Goal: Information Seeking & Learning: Learn about a topic

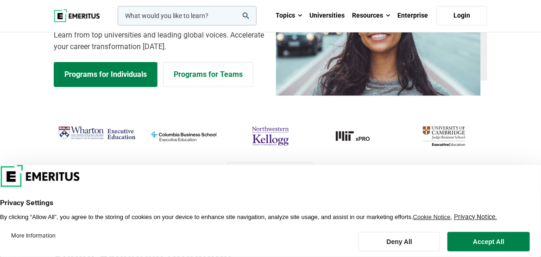
scroll to position [93, 0]
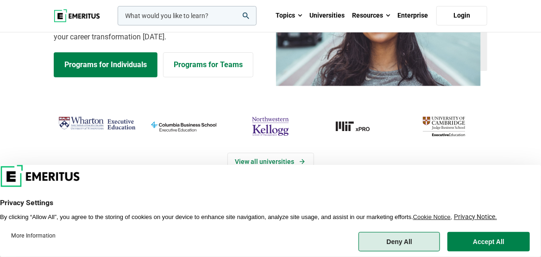
click at [417, 240] on button "Deny All" at bounding box center [400, 241] width 82 height 19
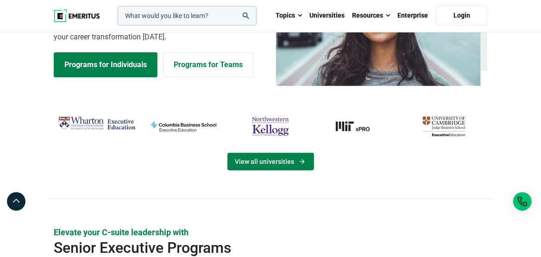
click at [276, 162] on link "View all universities" at bounding box center [270, 162] width 87 height 18
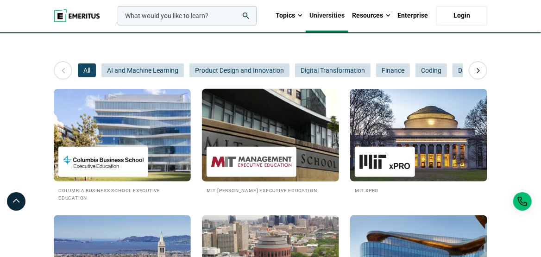
scroll to position [93, 0]
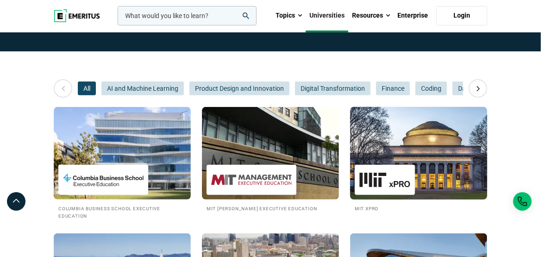
click at [402, 172] on img at bounding box center [385, 180] width 51 height 21
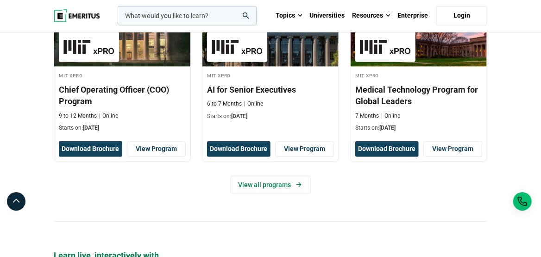
scroll to position [417, 0]
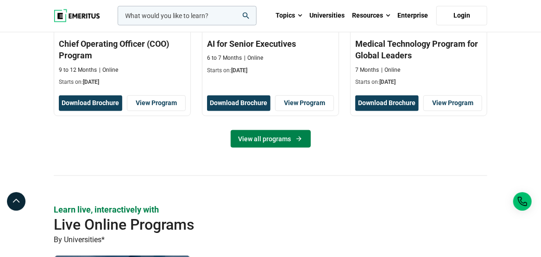
click at [265, 142] on link "View all programs" at bounding box center [271, 139] width 80 height 18
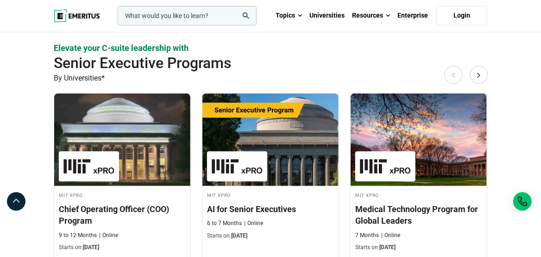
scroll to position [185, 0]
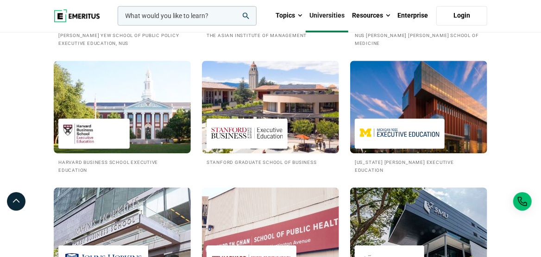
scroll to position [1112, 0]
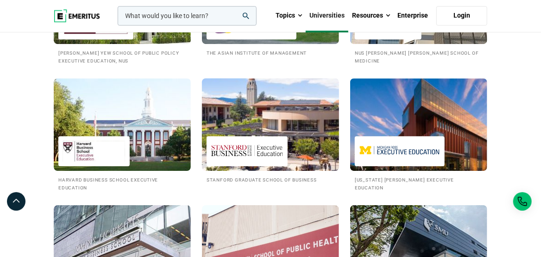
click at [285, 128] on img at bounding box center [270, 125] width 151 height 102
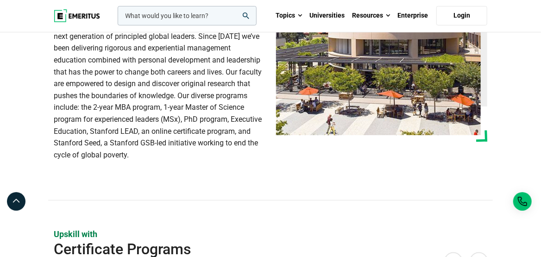
scroll to position [93, 0]
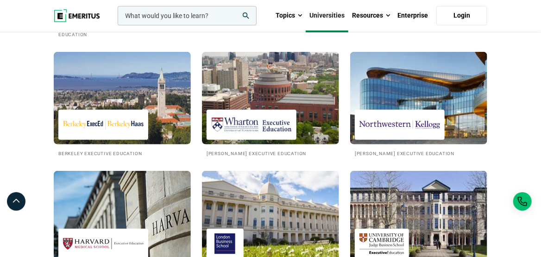
scroll to position [228, 0]
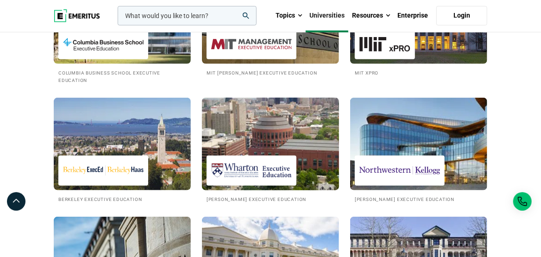
click at [303, 144] on img at bounding box center [270, 144] width 151 height 102
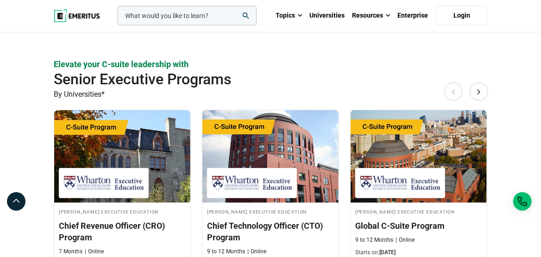
scroll to position [185, 0]
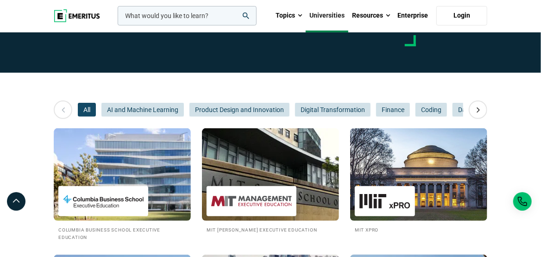
scroll to position [43, 0]
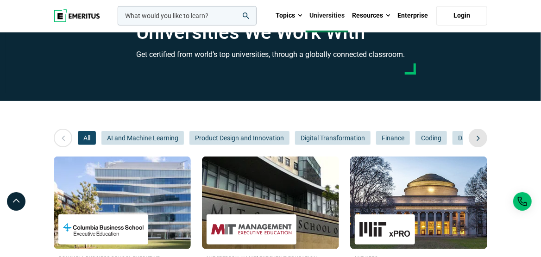
click at [478, 136] on icon at bounding box center [478, 138] width 16 height 17
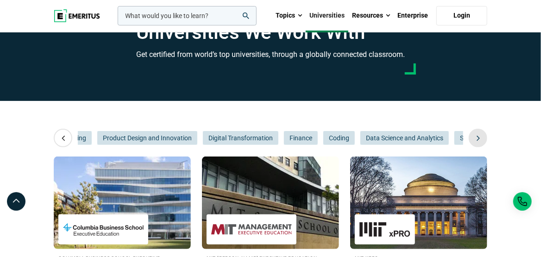
scroll to position [0, 139]
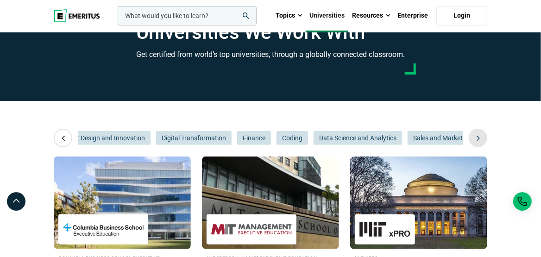
click at [478, 136] on icon at bounding box center [478, 138] width 16 height 17
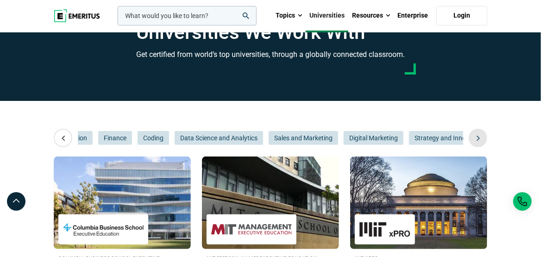
click at [478, 136] on icon at bounding box center [478, 138] width 16 height 17
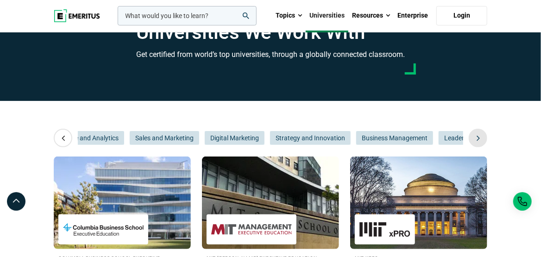
click at [478, 136] on icon at bounding box center [478, 138] width 16 height 17
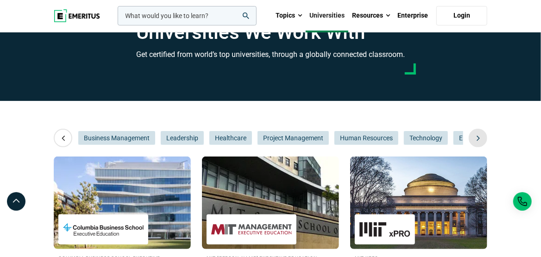
click at [478, 136] on icon at bounding box center [478, 138] width 16 height 17
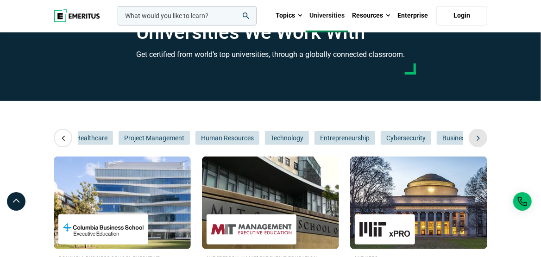
click at [478, 136] on icon at bounding box center [478, 138] width 16 height 17
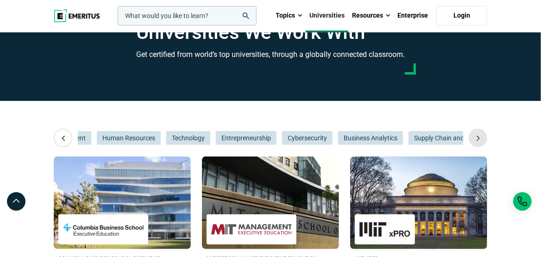
scroll to position [0, 973]
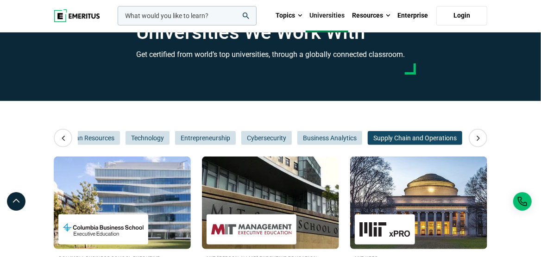
click at [417, 136] on span "Supply Chain and Operations" at bounding box center [415, 138] width 95 height 14
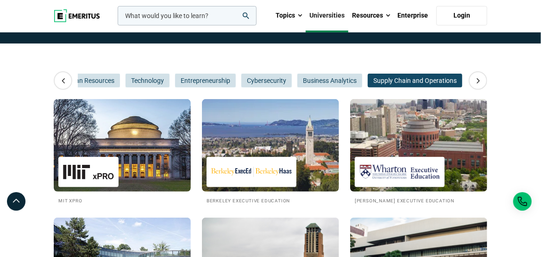
scroll to position [136, 0]
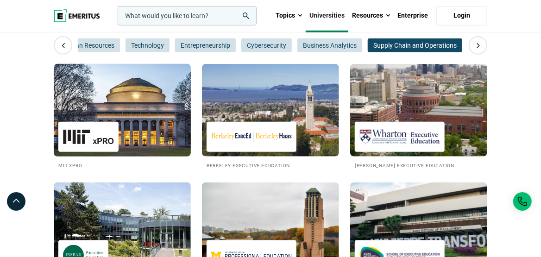
click at [132, 125] on img at bounding box center [122, 110] width 151 height 102
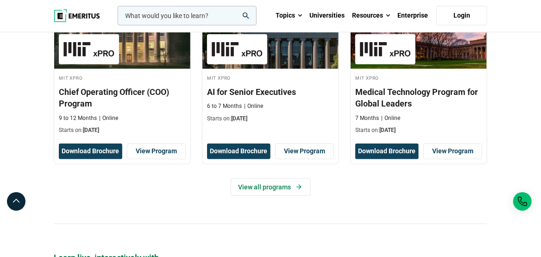
scroll to position [371, 0]
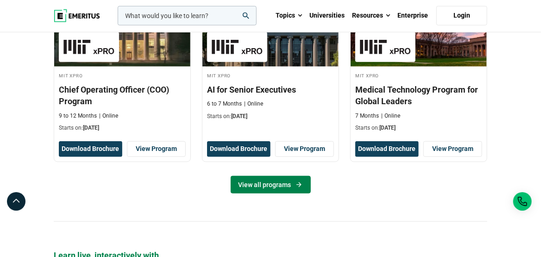
click at [263, 176] on link "View all programs" at bounding box center [271, 185] width 80 height 18
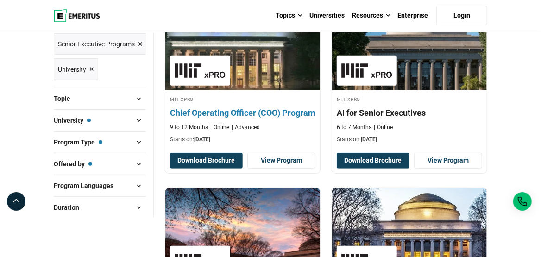
scroll to position [185, 0]
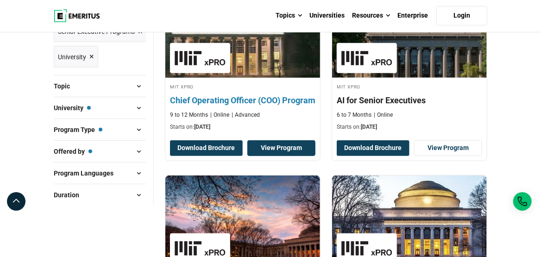
click at [276, 144] on link "View Program" at bounding box center [281, 148] width 68 height 16
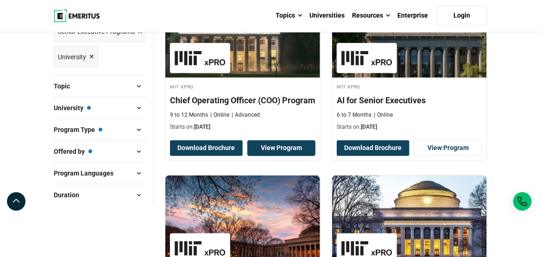
scroll to position [93, 0]
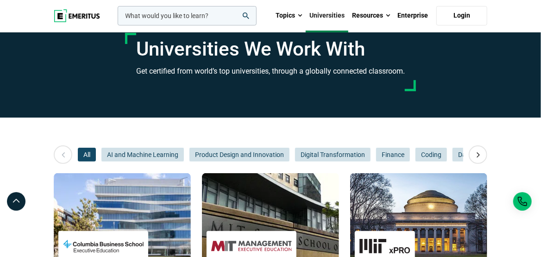
scroll to position [46, 0]
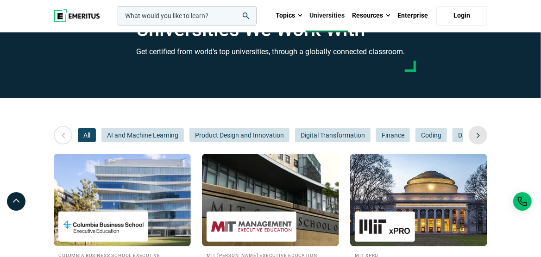
click at [479, 131] on icon at bounding box center [478, 135] width 16 height 17
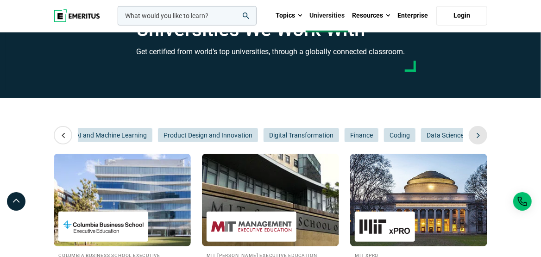
click at [479, 131] on icon at bounding box center [478, 135] width 16 height 17
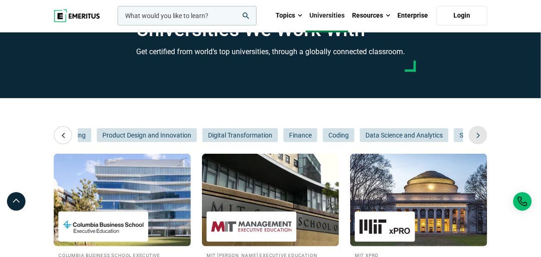
click at [479, 131] on icon at bounding box center [478, 135] width 16 height 17
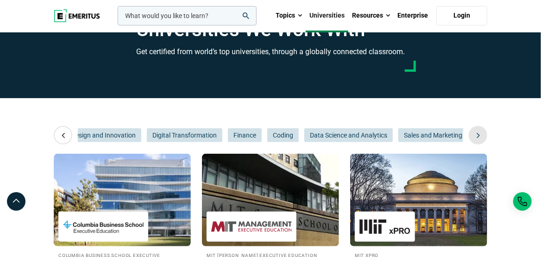
click at [479, 131] on icon at bounding box center [478, 135] width 16 height 17
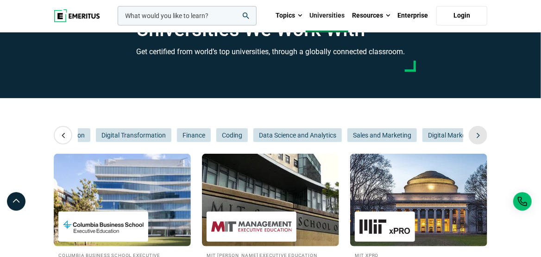
click at [479, 131] on icon at bounding box center [478, 135] width 16 height 17
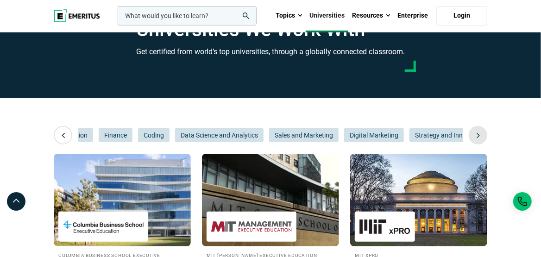
click at [479, 131] on icon at bounding box center [478, 135] width 16 height 17
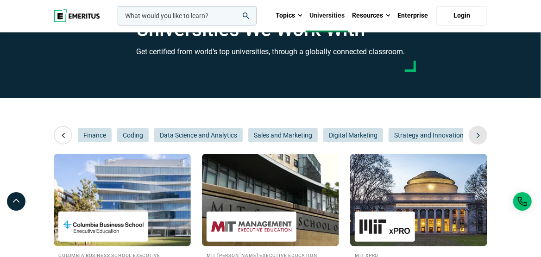
click at [479, 131] on icon at bounding box center [478, 135] width 16 height 17
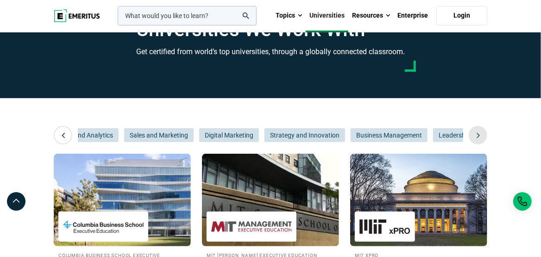
click at [479, 131] on icon at bounding box center [478, 135] width 16 height 17
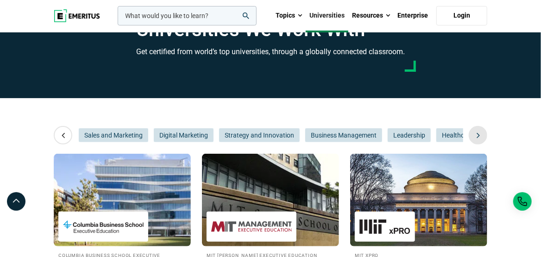
click at [479, 131] on icon at bounding box center [478, 135] width 16 height 17
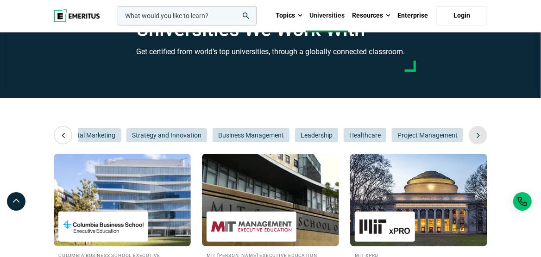
click at [479, 131] on icon at bounding box center [478, 135] width 16 height 17
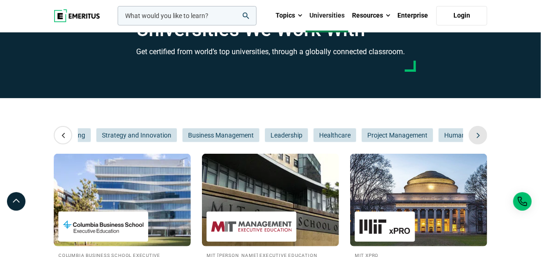
click at [479, 131] on icon at bounding box center [478, 135] width 16 height 17
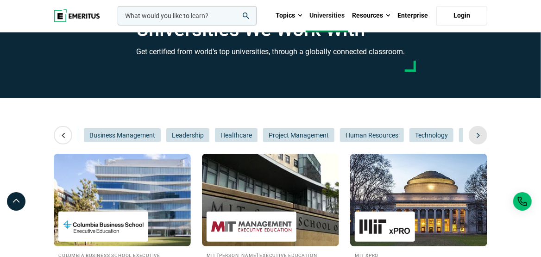
click at [479, 131] on icon at bounding box center [478, 135] width 16 height 17
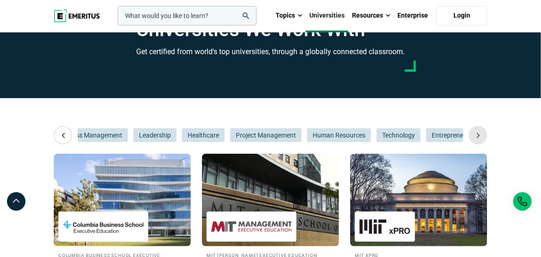
click at [479, 131] on icon at bounding box center [478, 135] width 16 height 17
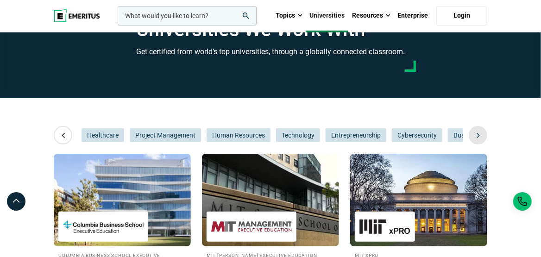
click at [479, 131] on icon at bounding box center [478, 135] width 16 height 17
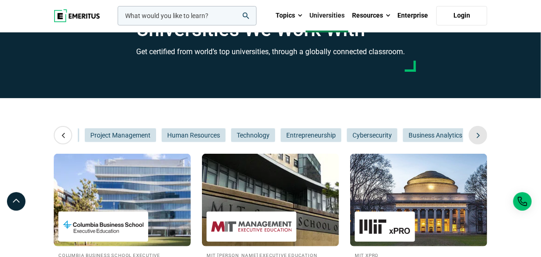
click at [479, 131] on icon at bounding box center [478, 135] width 16 height 17
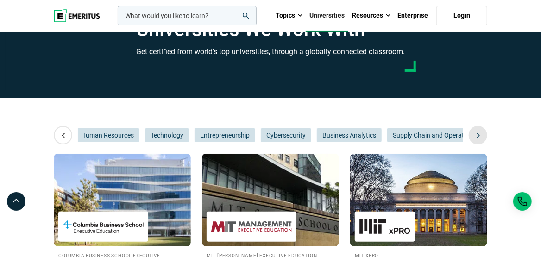
click at [479, 131] on icon at bounding box center [478, 135] width 16 height 17
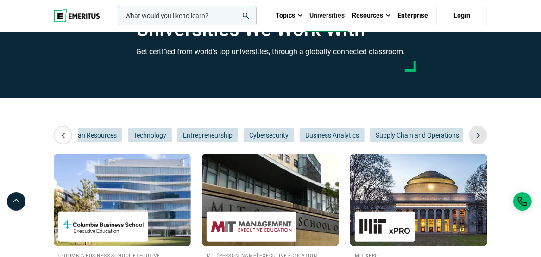
scroll to position [0, 1026]
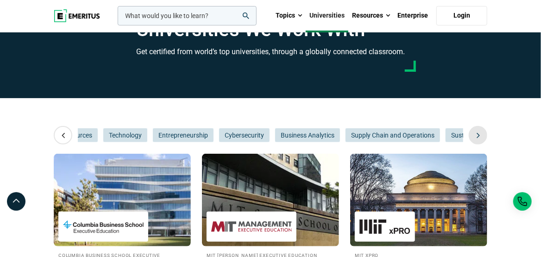
click at [479, 131] on icon at bounding box center [478, 135] width 16 height 17
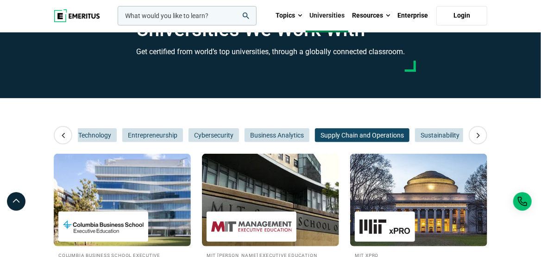
click at [362, 131] on span "Supply Chain and Operations" at bounding box center [362, 135] width 95 height 14
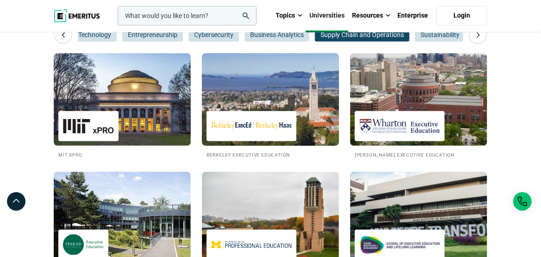
scroll to position [139, 0]
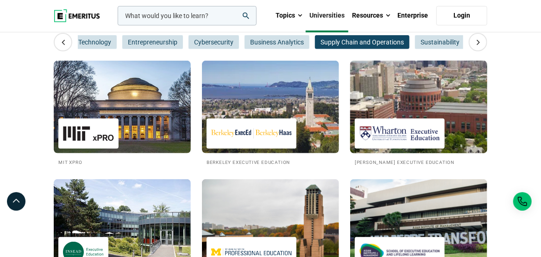
click at [408, 113] on img at bounding box center [418, 107] width 151 height 102
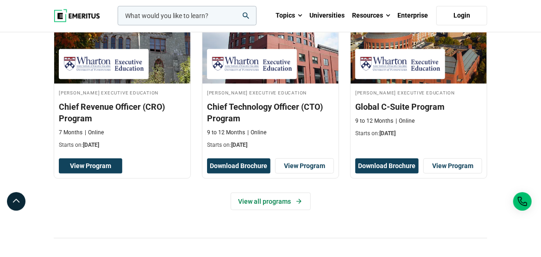
scroll to position [371, 0]
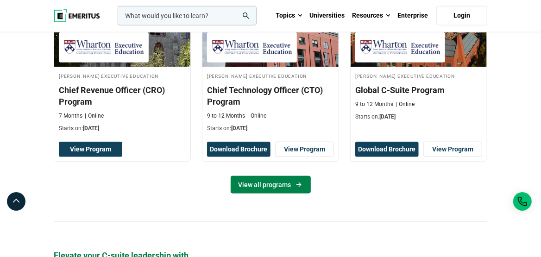
click at [238, 183] on link "View all programs" at bounding box center [271, 185] width 80 height 18
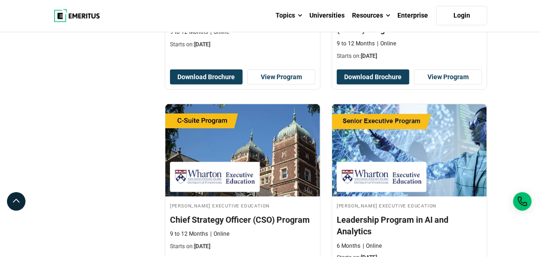
scroll to position [417, 0]
